Goal: Information Seeking & Learning: Learn about a topic

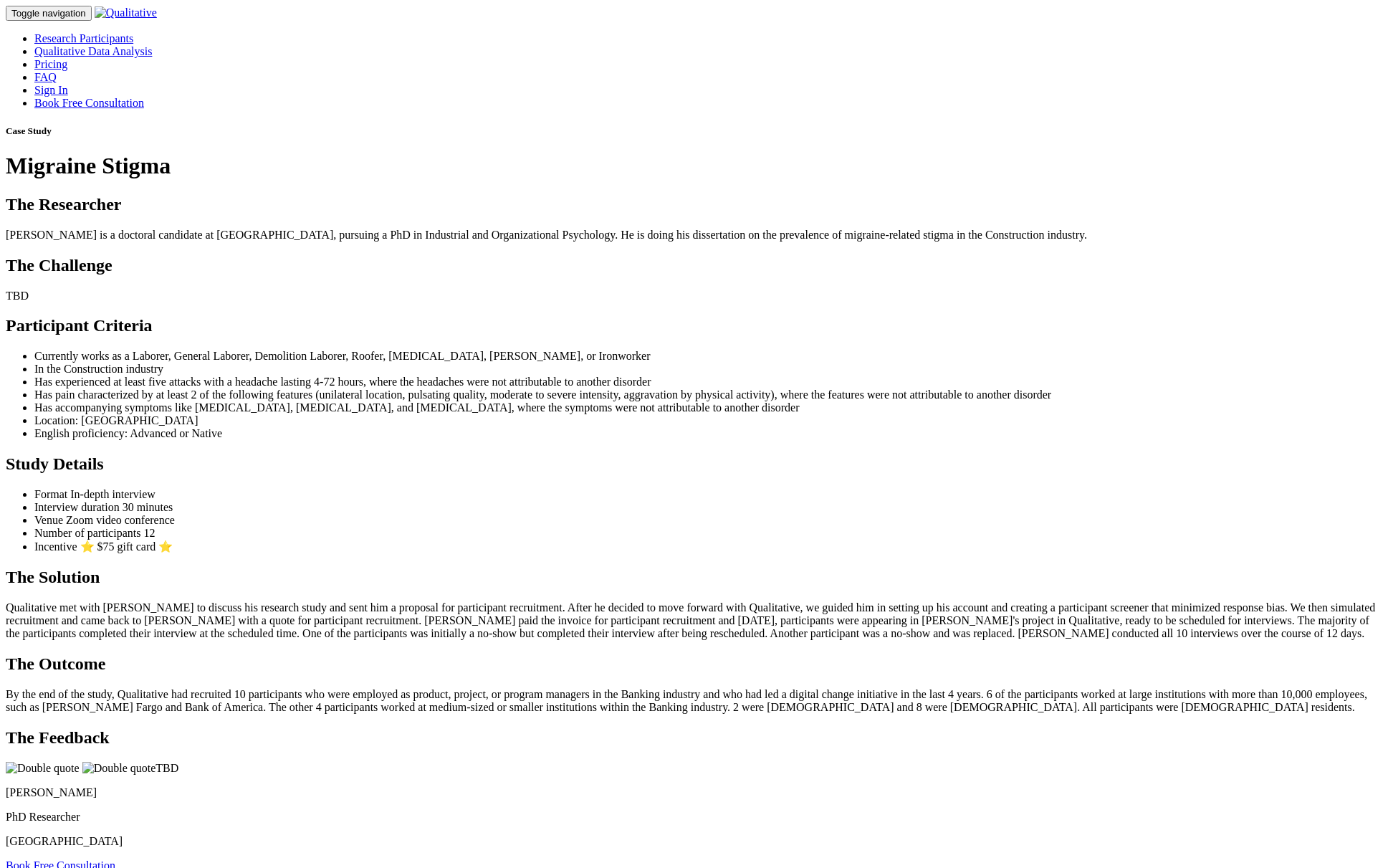
click at [841, 302] on p "TBD" at bounding box center [694, 296] width 1376 height 13
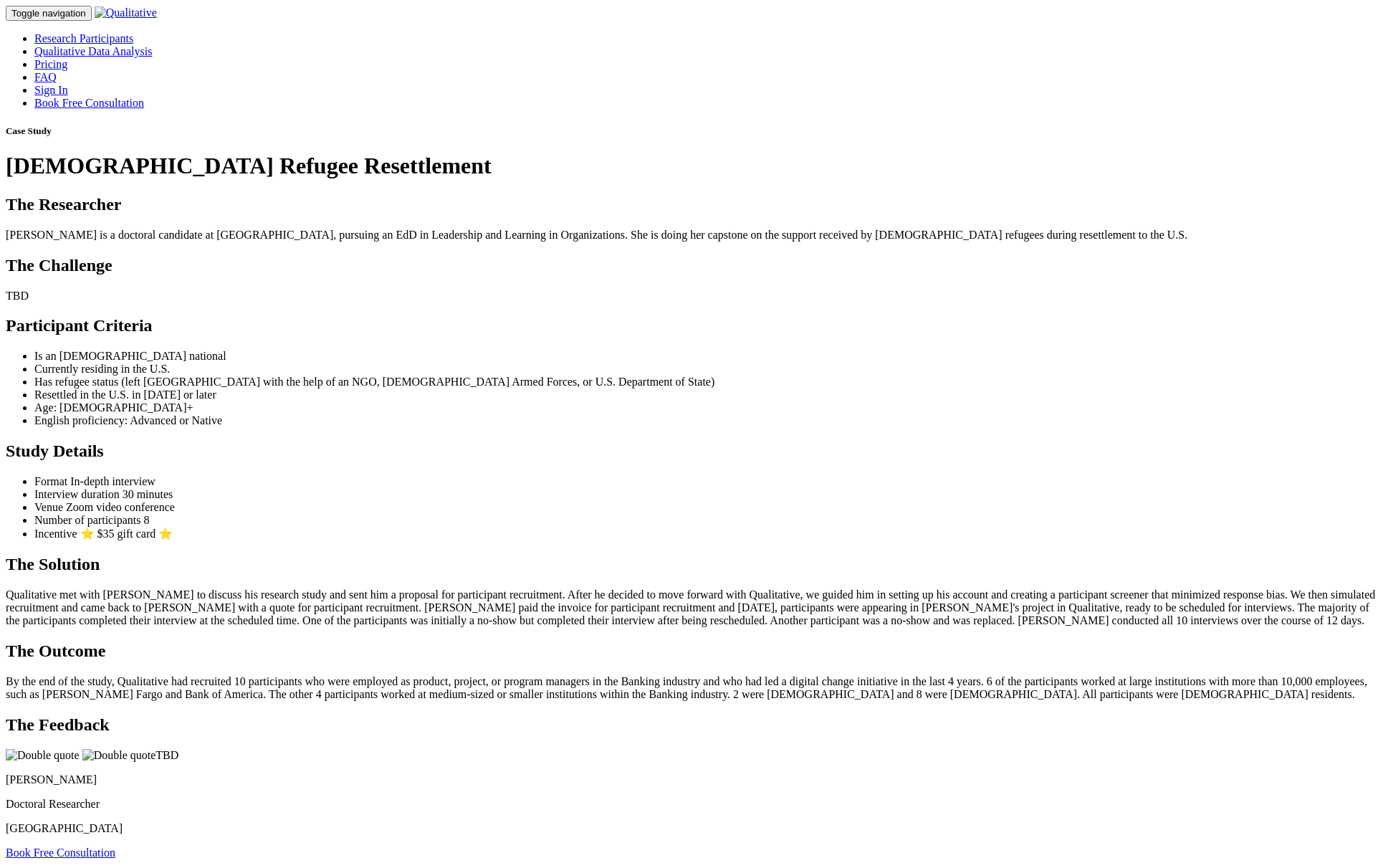
click at [395, 411] on ui-view "Case Study Afghan Refugee Resettlement The Researcher Maureene is a doctoral ca…" at bounding box center [694, 491] width 1376 height 733
